Goal: Find specific page/section: Find specific page/section

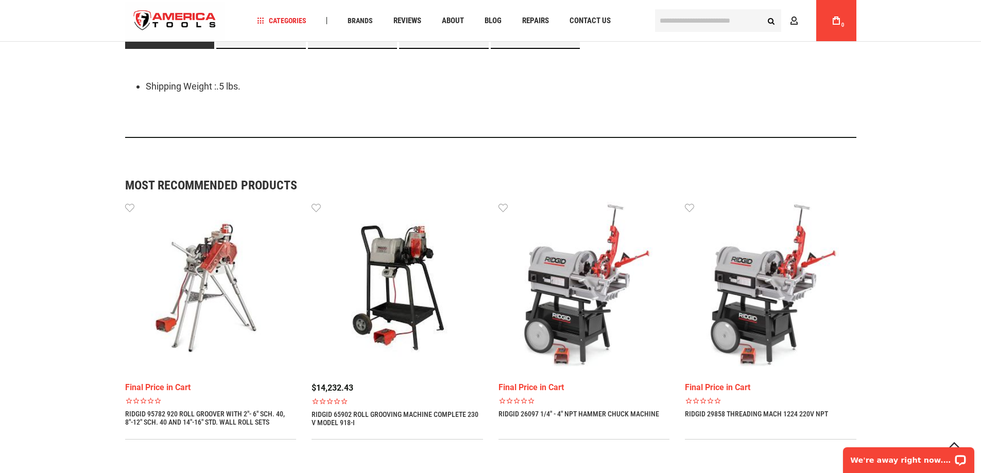
scroll to position [772, 0]
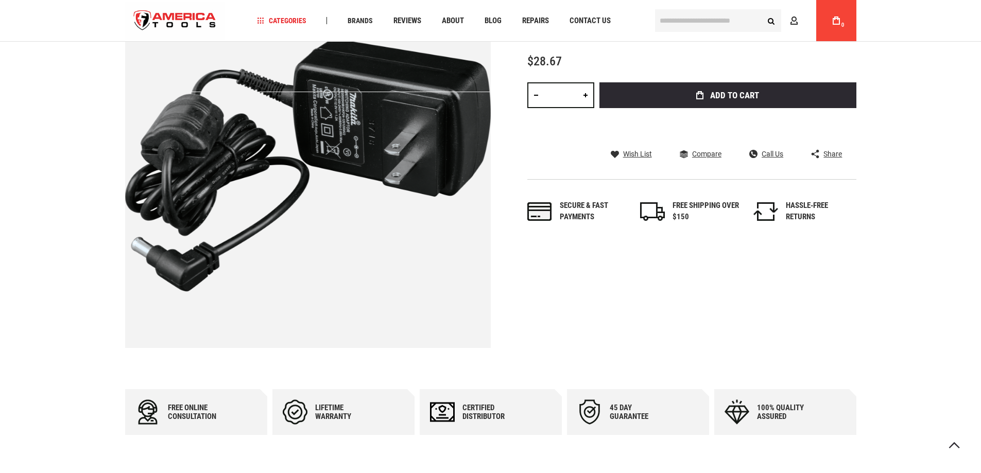
scroll to position [360, 0]
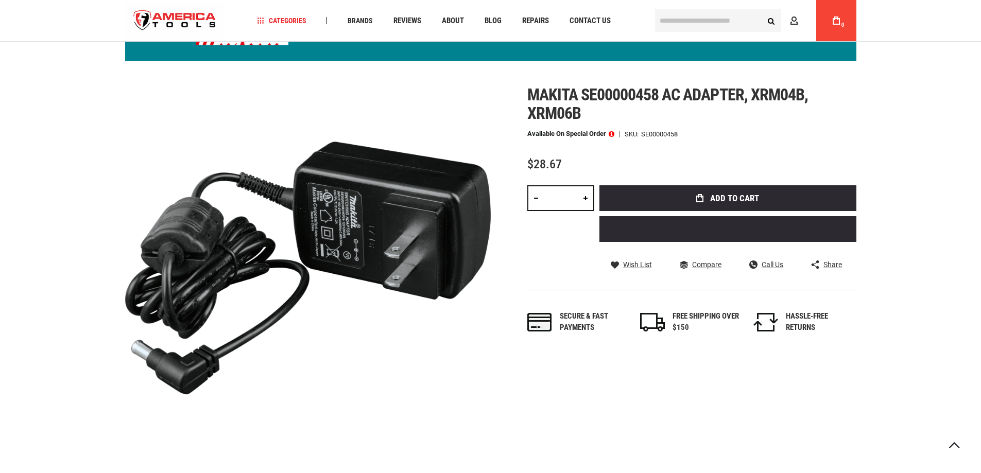
scroll to position [112, 0]
